Goal: Information Seeking & Learning: Learn about a topic

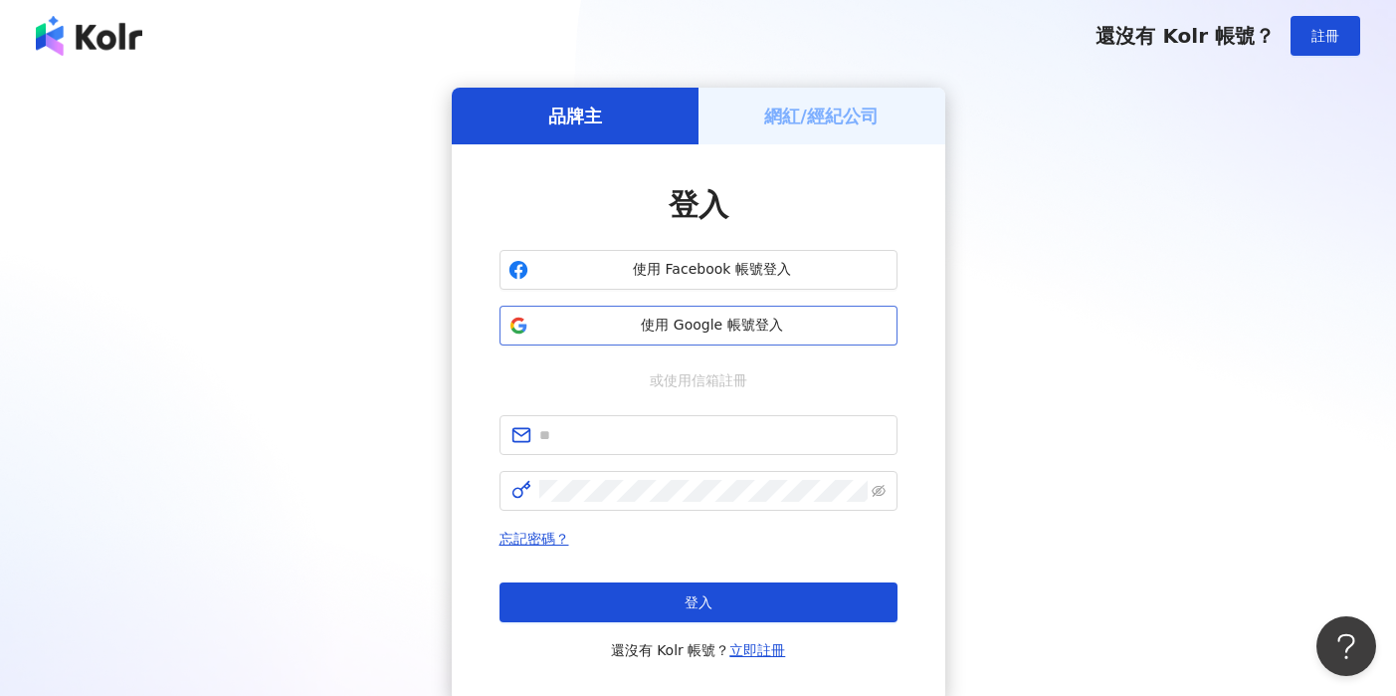
click at [633, 323] on span "使用 Google 帳號登入" at bounding box center [712, 326] width 352 height 20
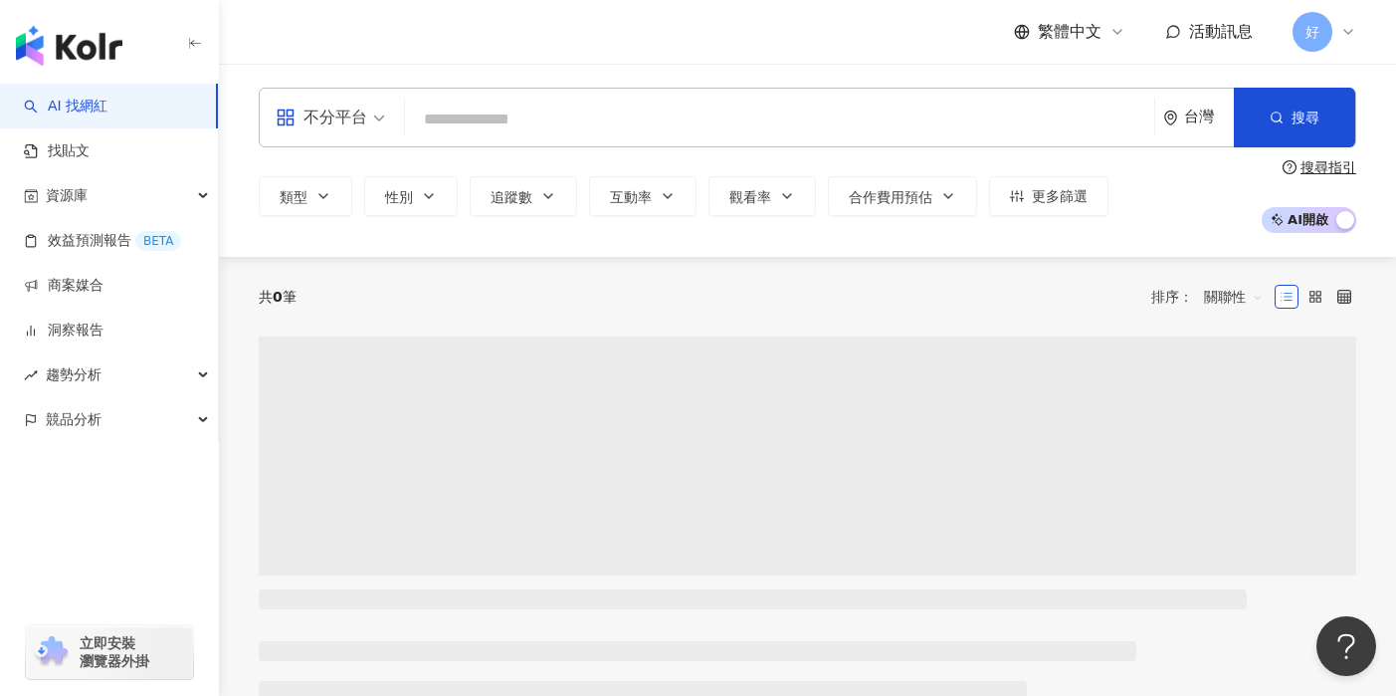
click at [503, 109] on input "search" at bounding box center [780, 120] width 734 height 38
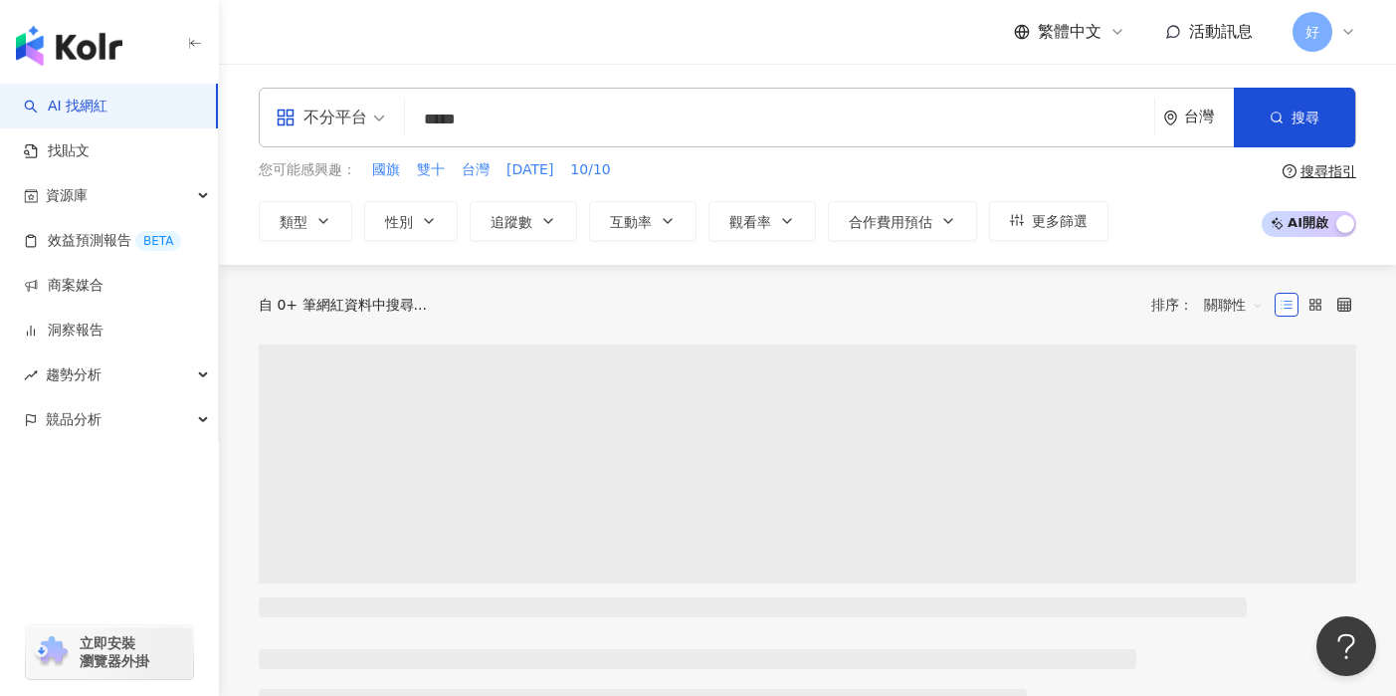
type input "****"
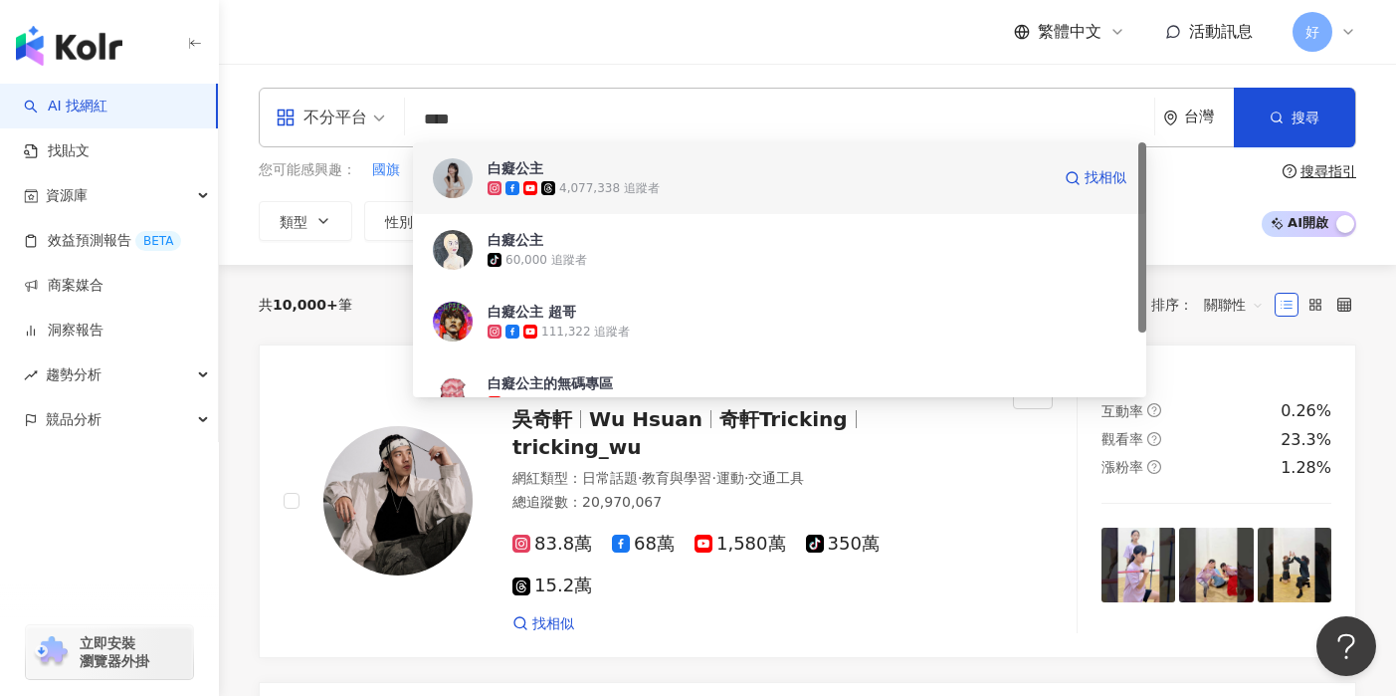
click at [644, 175] on span "白癡公主" at bounding box center [769, 168] width 562 height 20
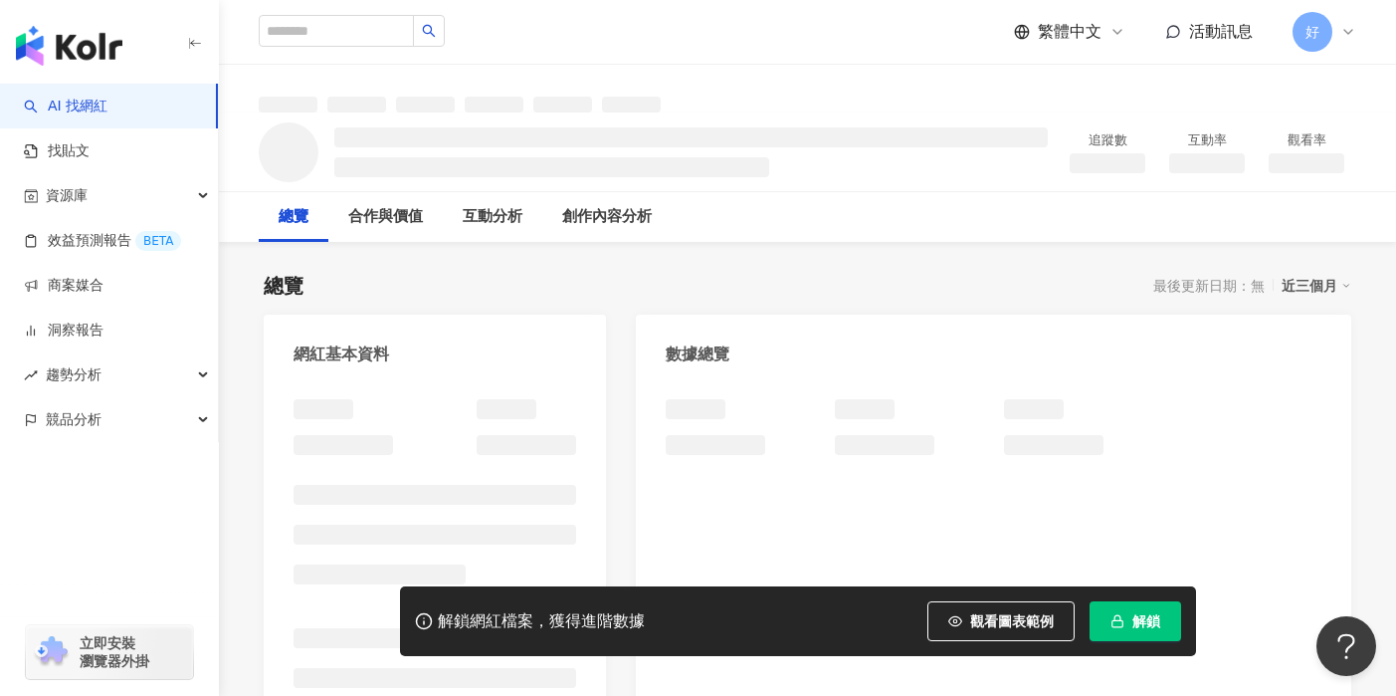
click at [1150, 628] on span "解鎖" at bounding box center [1147, 621] width 28 height 16
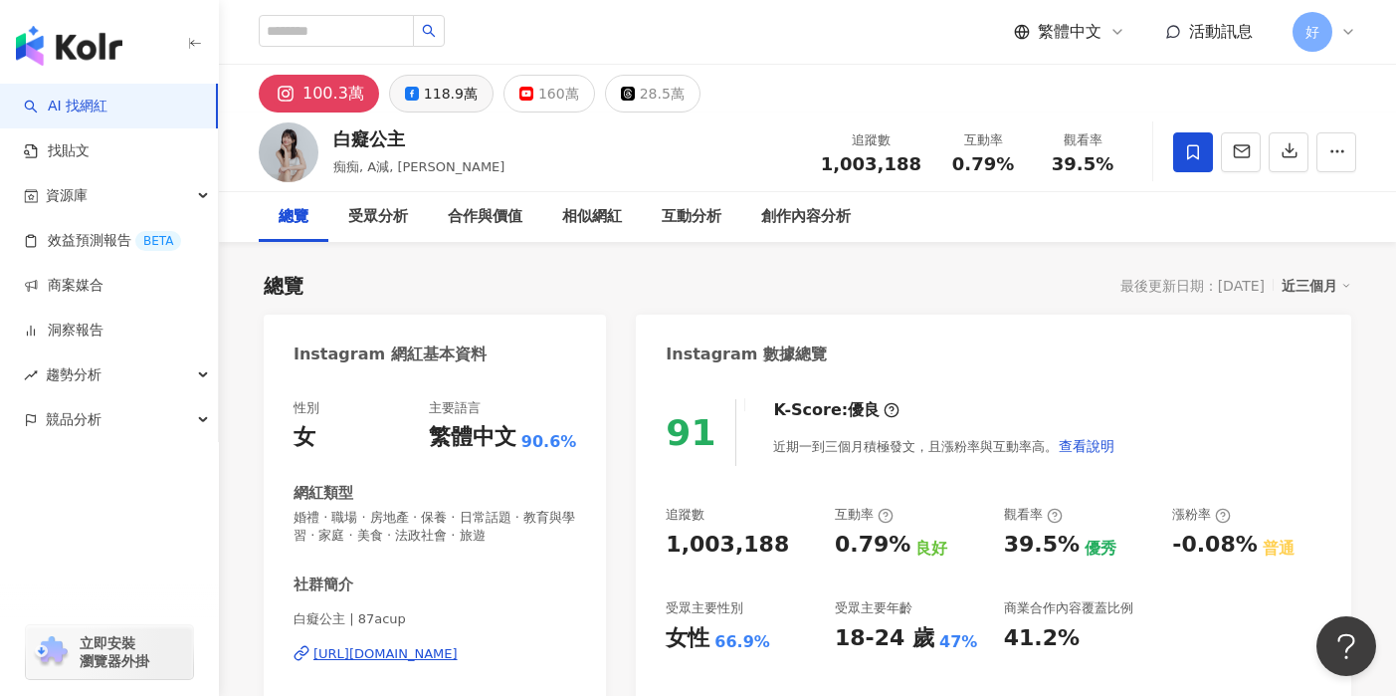
click at [439, 99] on div "118.9萬" at bounding box center [451, 94] width 54 height 28
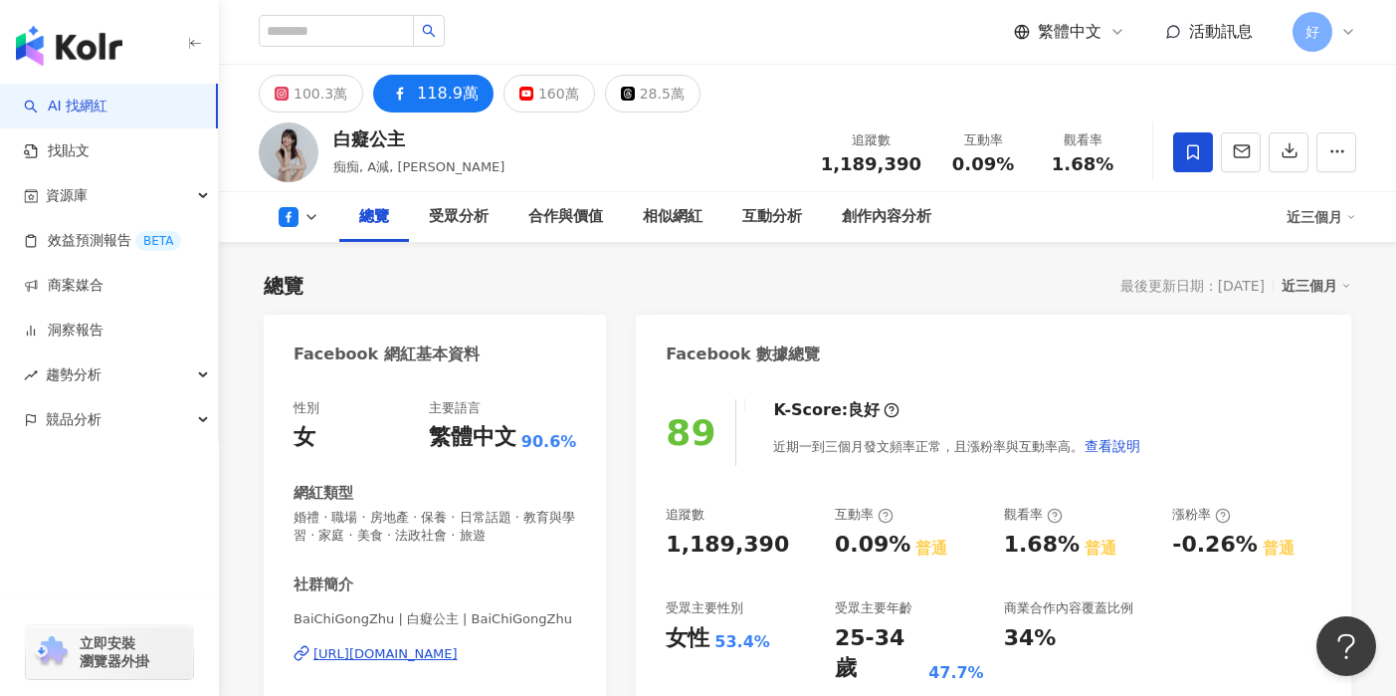
scroll to position [1406, 0]
